Goal: Book appointment/travel/reservation

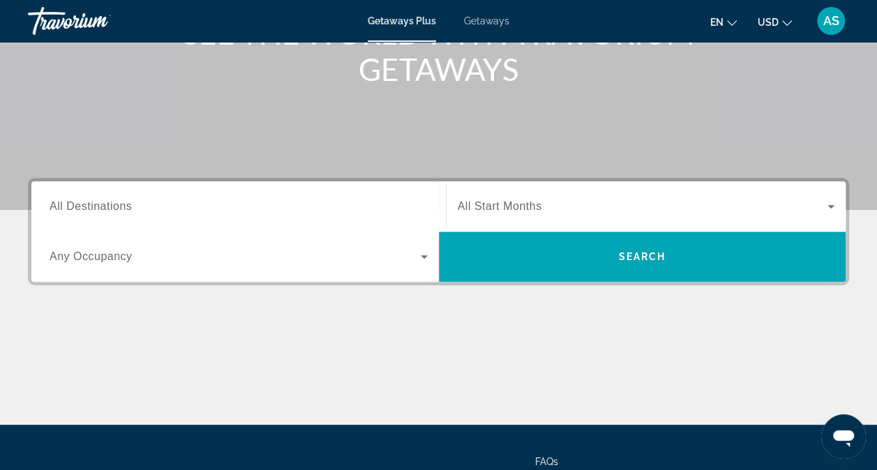
scroll to position [204, 0]
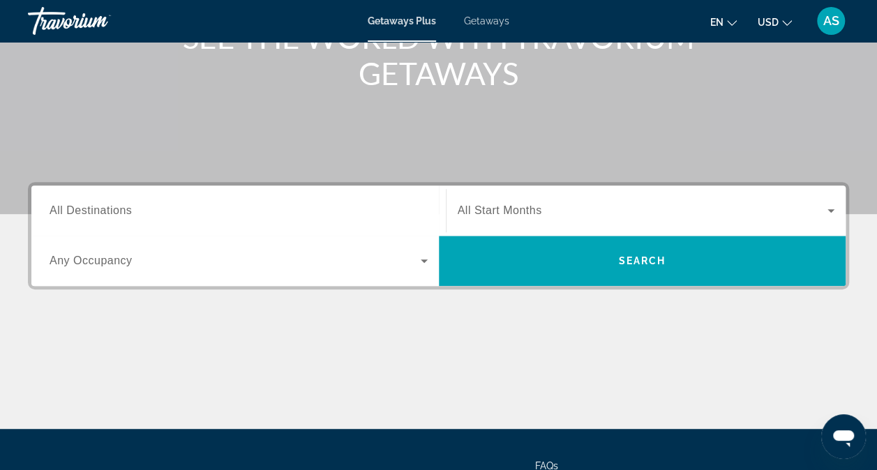
click at [338, 395] on div "Main content" at bounding box center [438, 376] width 821 height 105
click at [112, 206] on span "All Destinations" at bounding box center [91, 210] width 82 height 12
click at [112, 206] on input "Destination All Destinations" at bounding box center [239, 211] width 378 height 17
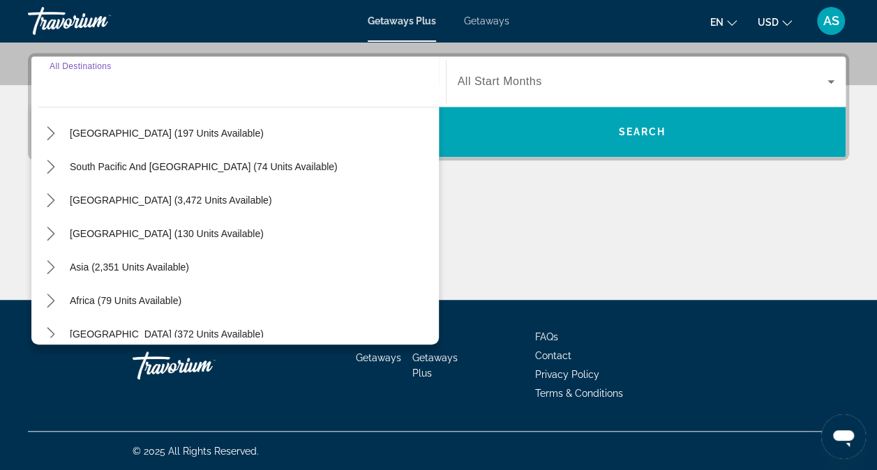
scroll to position [226, 0]
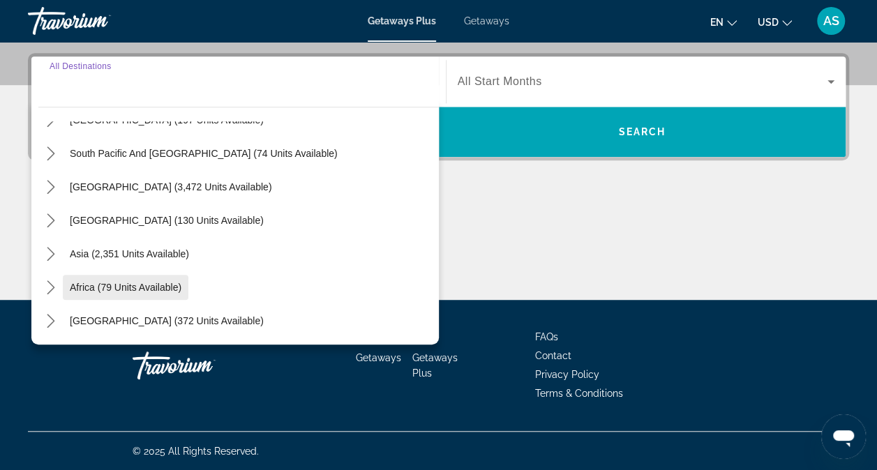
click at [152, 287] on span "Africa (79 units available)" at bounding box center [126, 287] width 112 height 11
type input "**********"
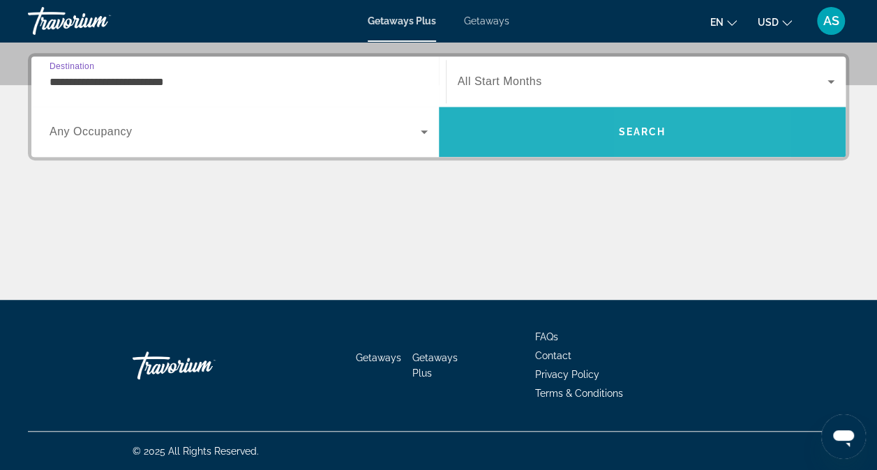
click at [645, 140] on span "Search" at bounding box center [642, 131] width 407 height 33
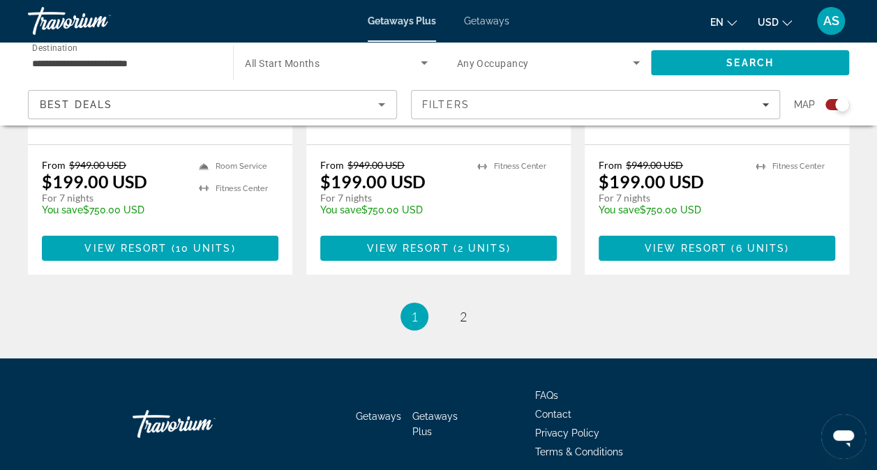
scroll to position [2259, 0]
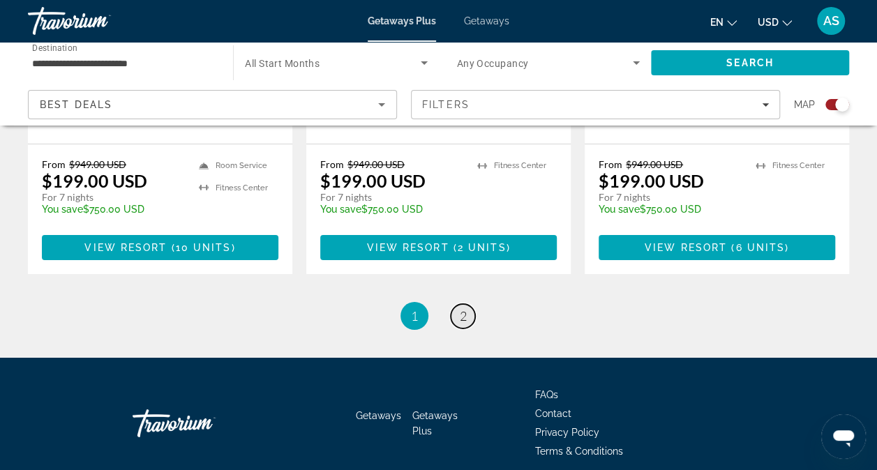
click at [473, 304] on link "page 2" at bounding box center [463, 316] width 24 height 24
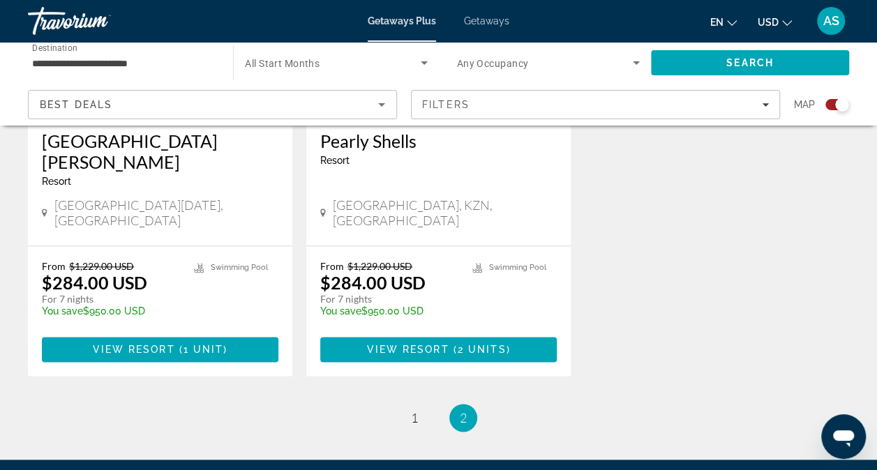
scroll to position [715, 0]
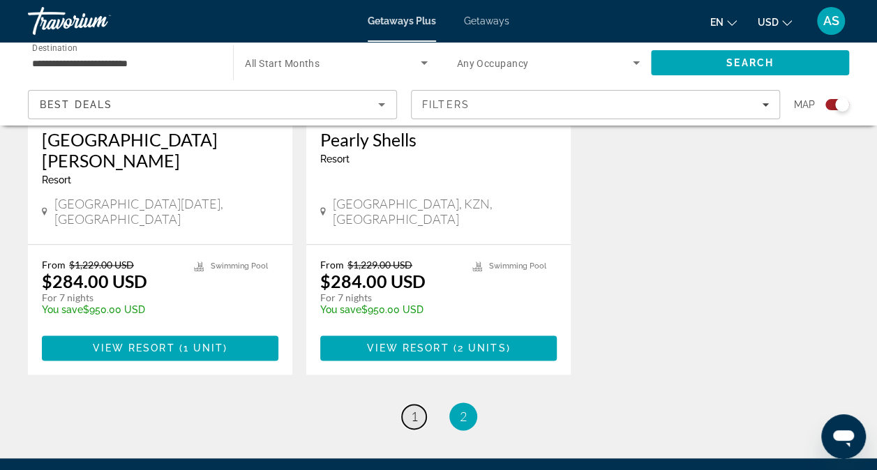
click at [412, 409] on span "1" at bounding box center [414, 416] width 7 height 15
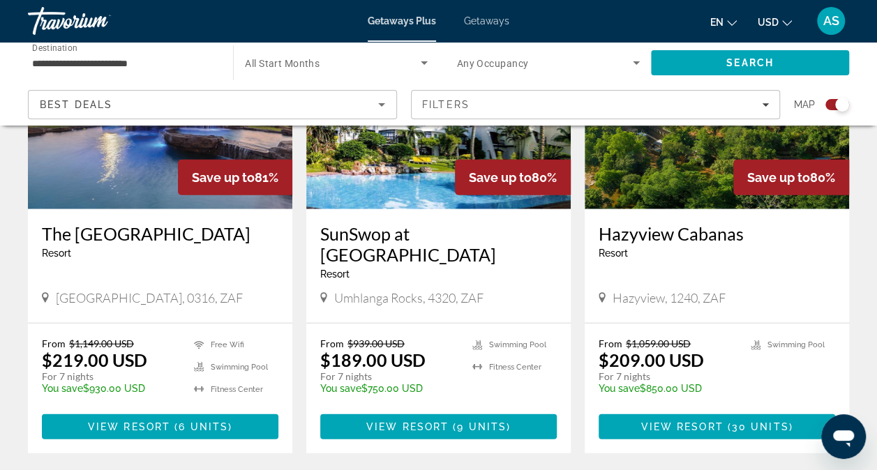
scroll to position [1606, 0]
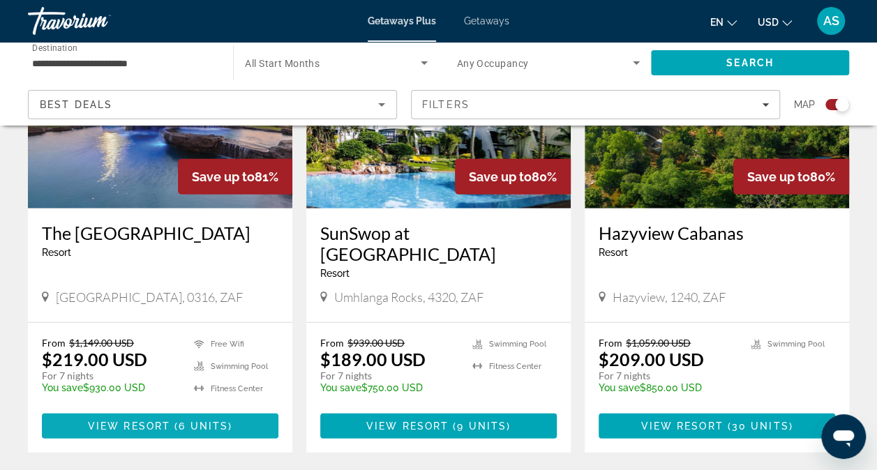
click at [168, 421] on span "View Resort" at bounding box center [129, 426] width 82 height 11
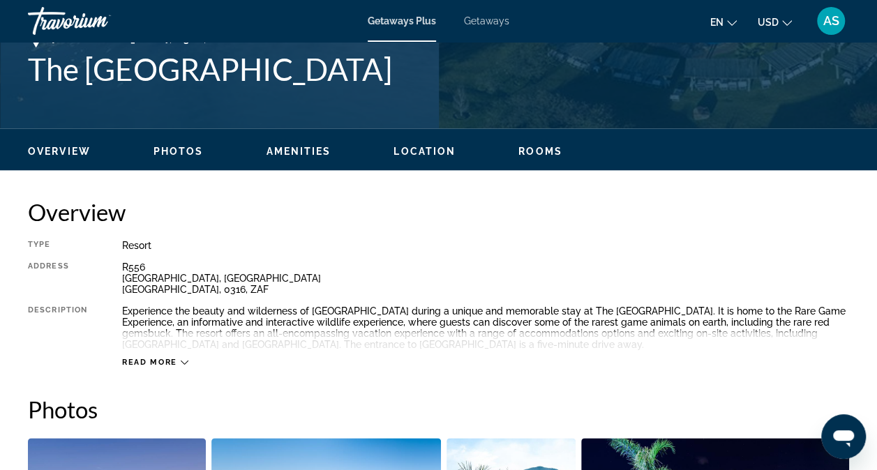
scroll to position [578, 0]
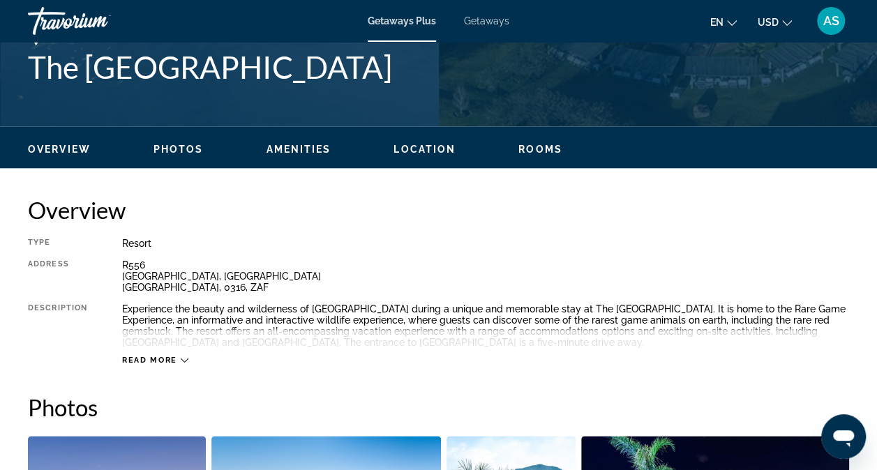
click at [183, 360] on icon "Main content" at bounding box center [185, 360] width 8 height 8
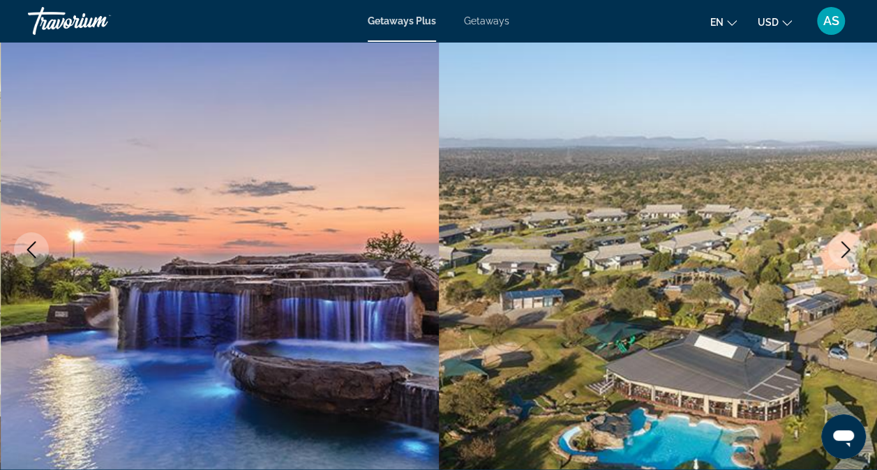
scroll to position [0, 0]
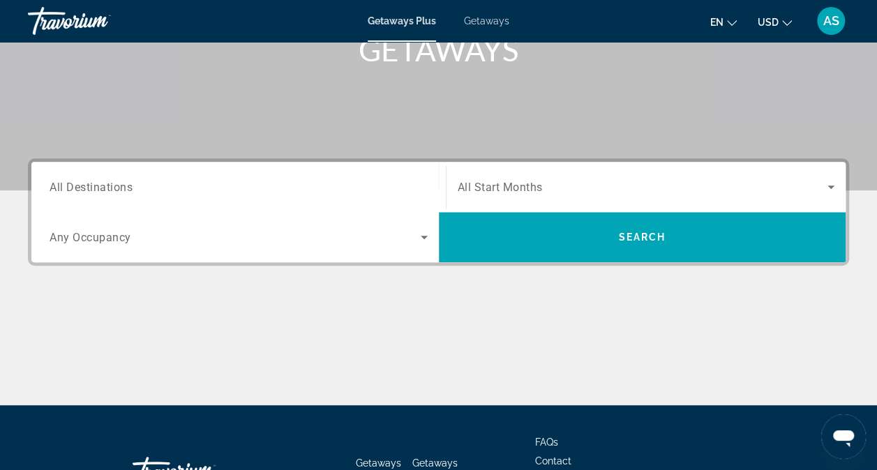
scroll to position [233, 0]
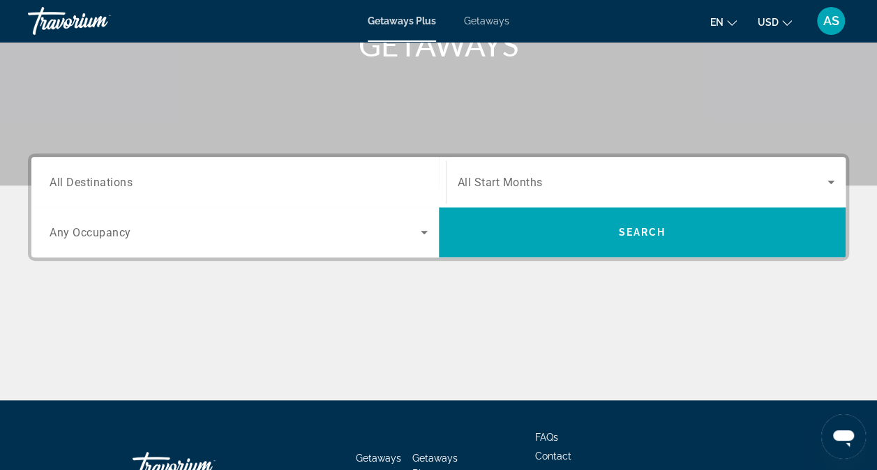
click at [147, 176] on input "Destination All Destinations" at bounding box center [239, 182] width 378 height 17
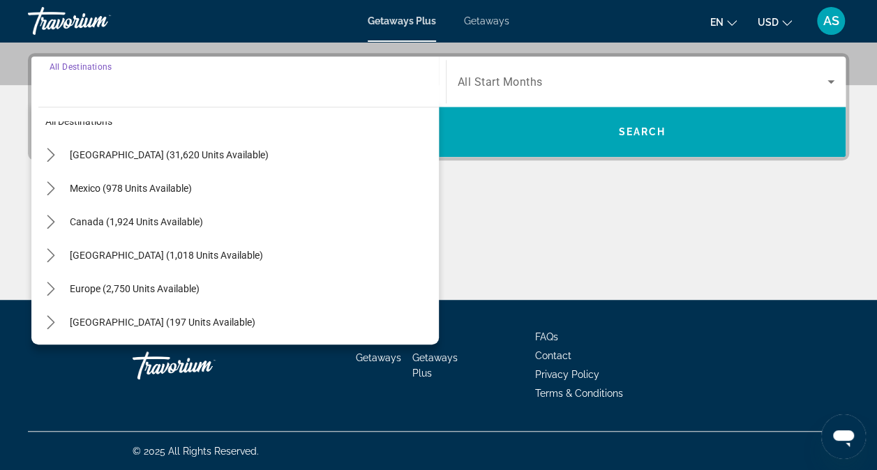
scroll to position [12, 0]
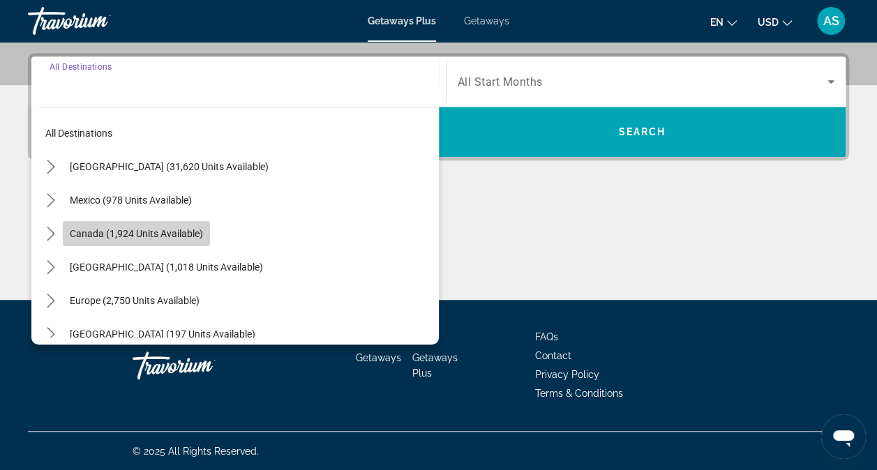
click at [162, 228] on span "Canada (1,924 units available)" at bounding box center [136, 233] width 133 height 11
type input "**********"
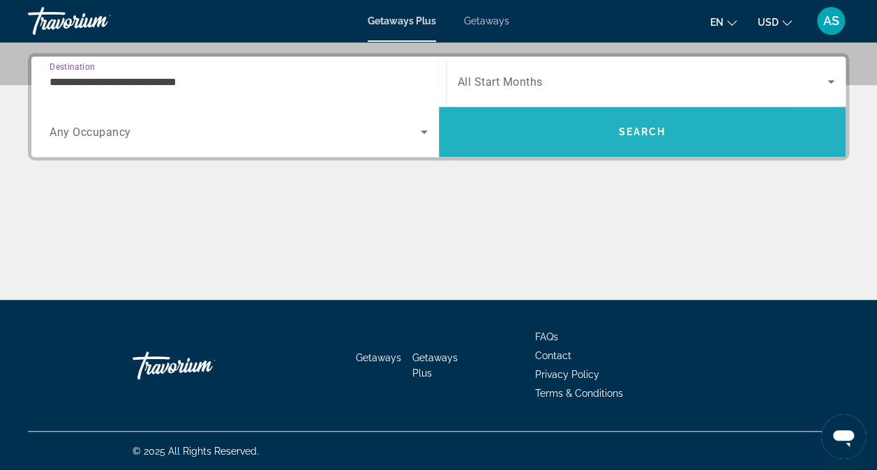
click at [643, 133] on span "Search" at bounding box center [641, 131] width 47 height 11
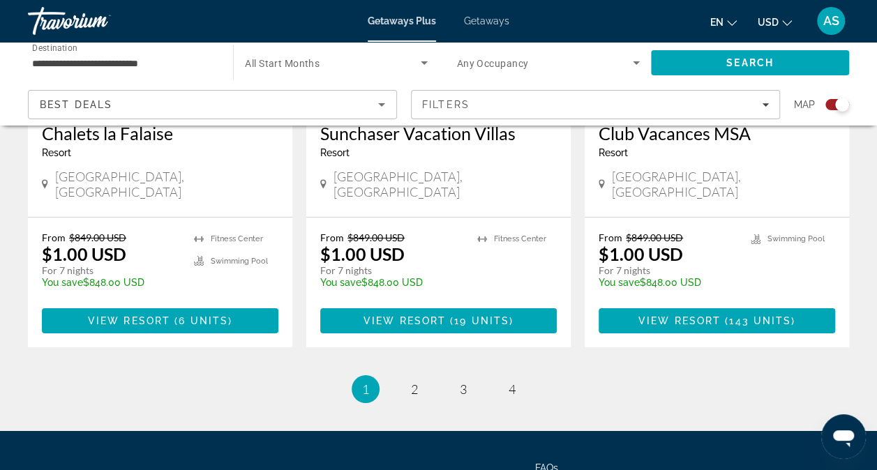
scroll to position [2227, 0]
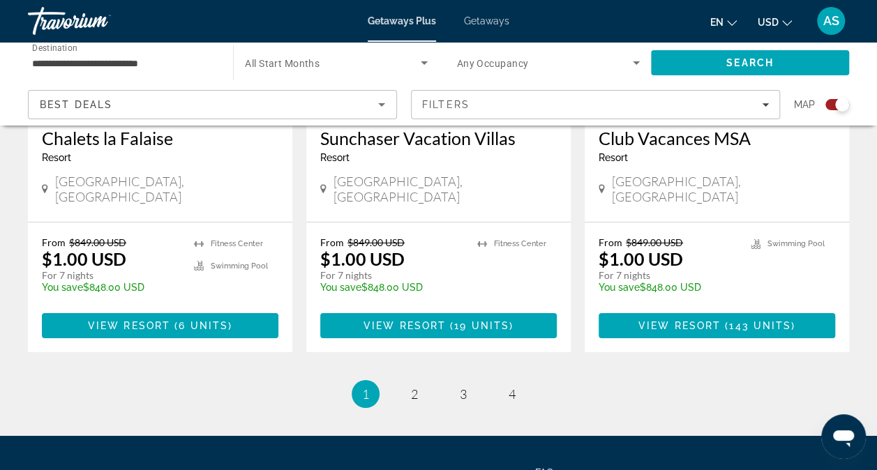
click at [423, 380] on li "page 2" at bounding box center [414, 394] width 28 height 28
click at [414, 386] on span "2" at bounding box center [414, 393] width 7 height 15
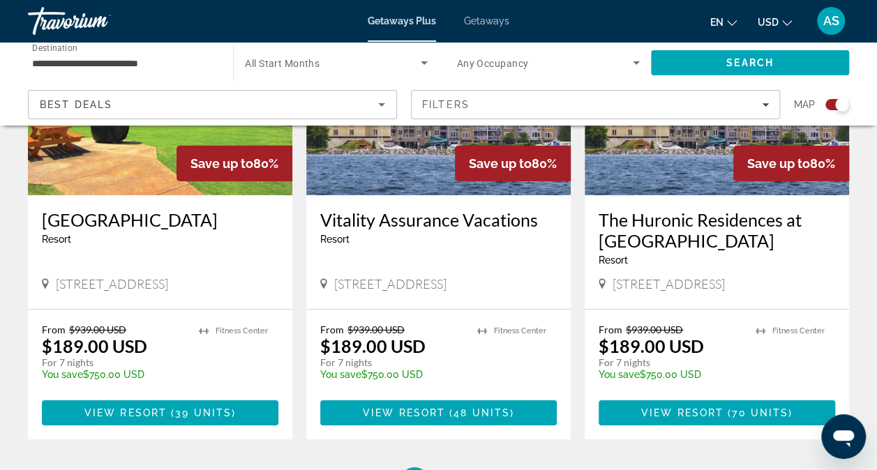
scroll to position [2252, 0]
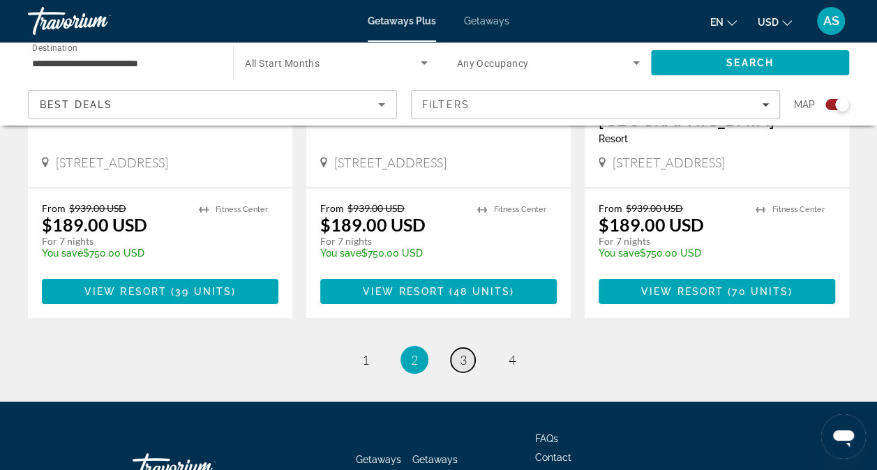
click at [458, 348] on link "page 3" at bounding box center [463, 360] width 24 height 24
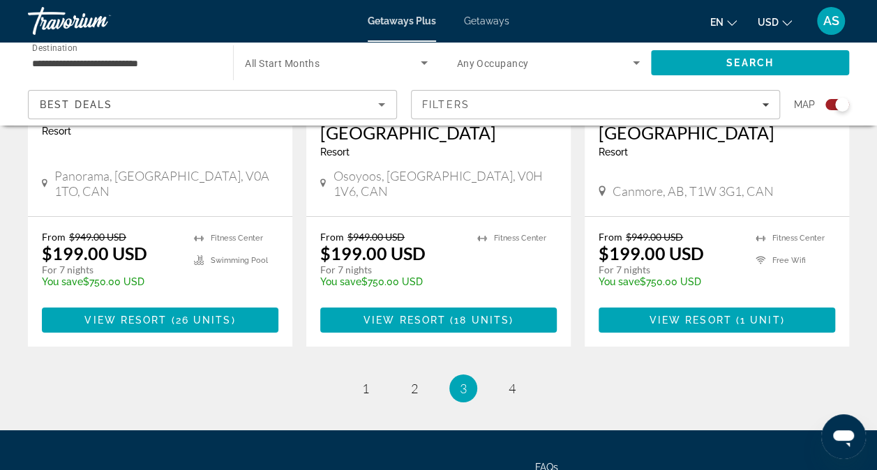
scroll to position [2288, 0]
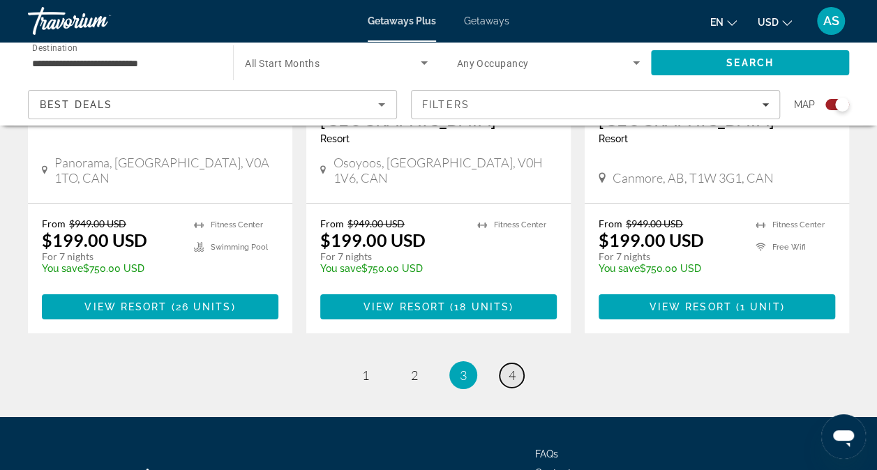
click at [516, 363] on link "page 4" at bounding box center [511, 375] width 24 height 24
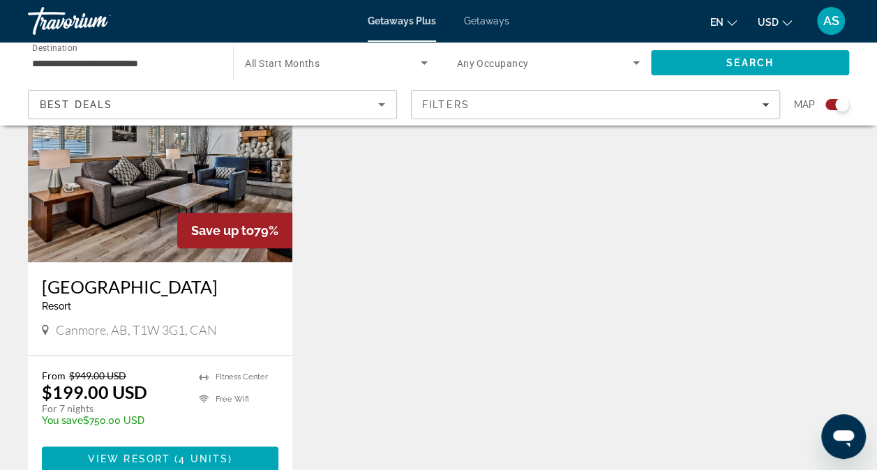
scroll to position [652, 0]
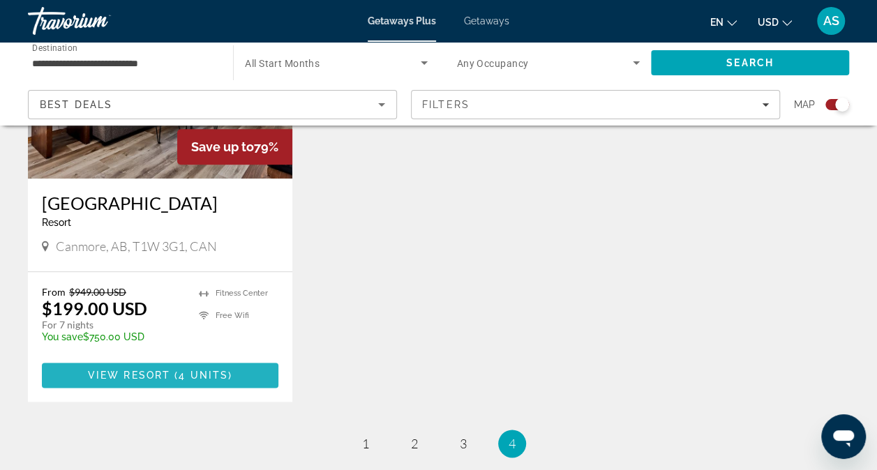
click at [148, 381] on span "View Resort" at bounding box center [129, 375] width 82 height 11
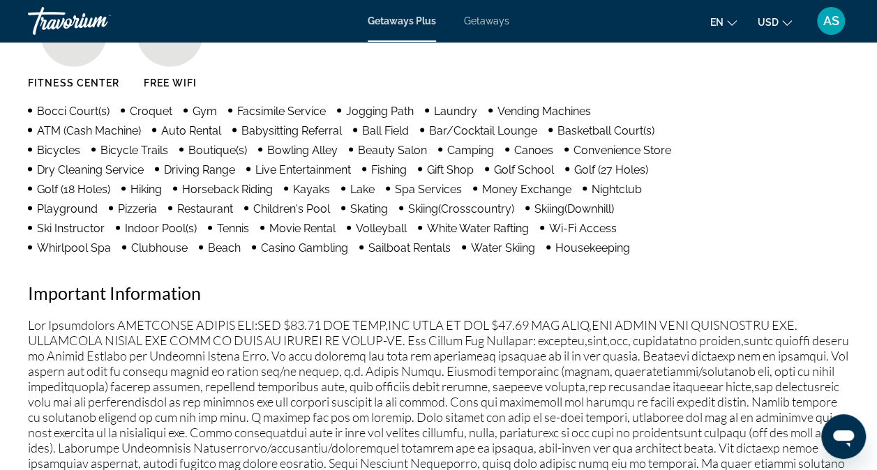
scroll to position [1441, 0]
